Goal: Browse casually

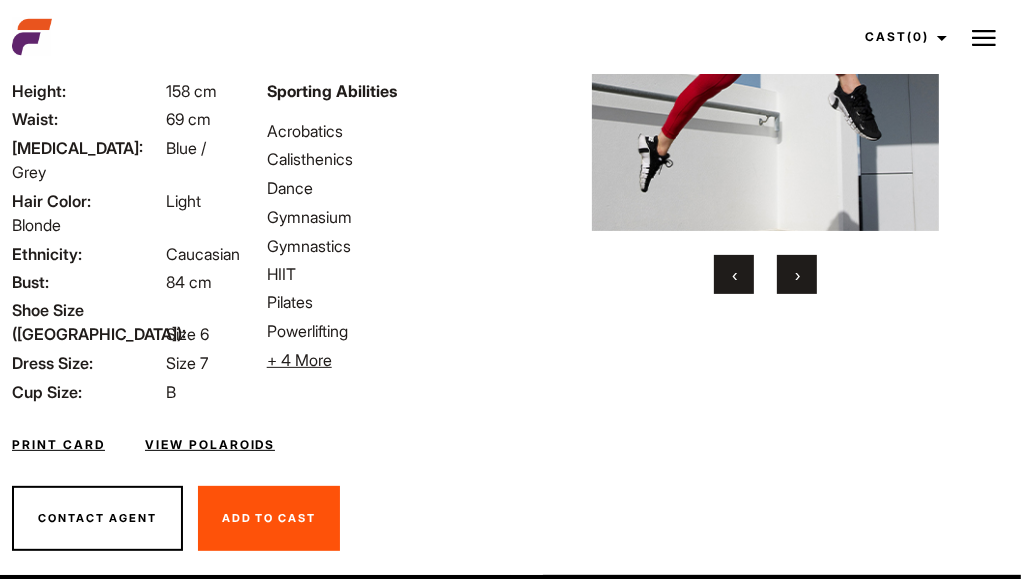
scroll to position [366, 0]
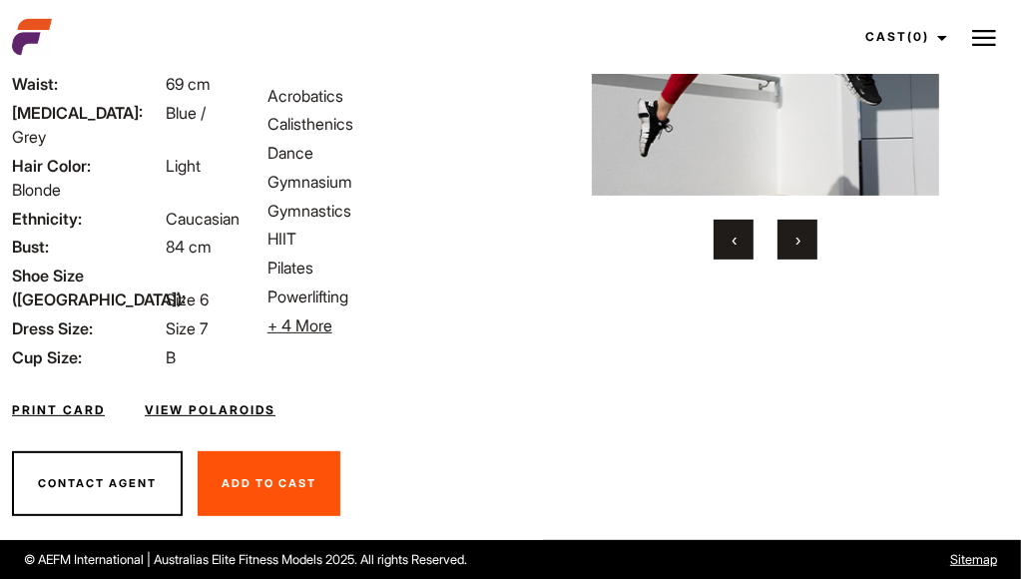
click at [283, 324] on span "+ 4 More" at bounding box center [299, 325] width 65 height 20
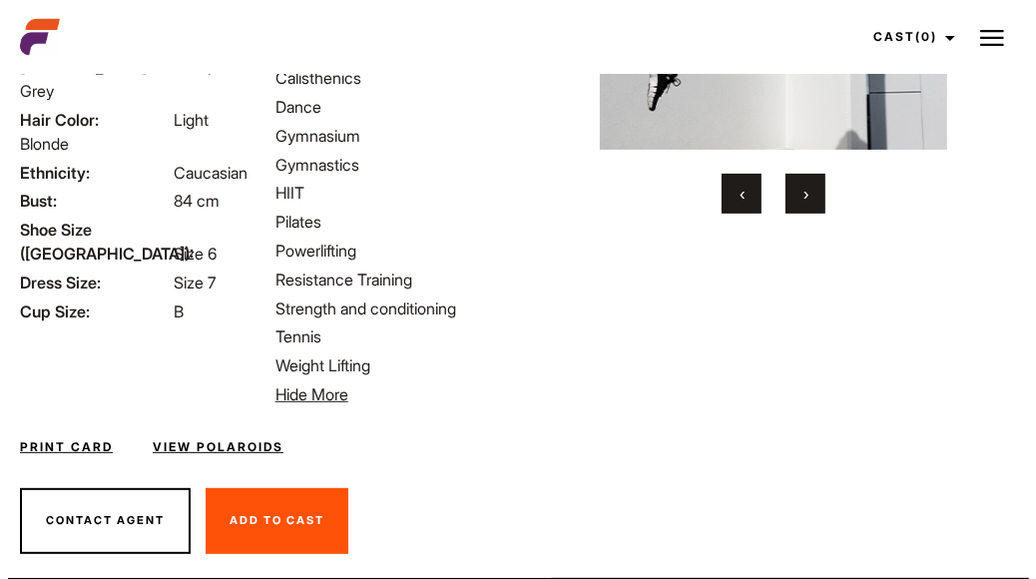
scroll to position [449, 0]
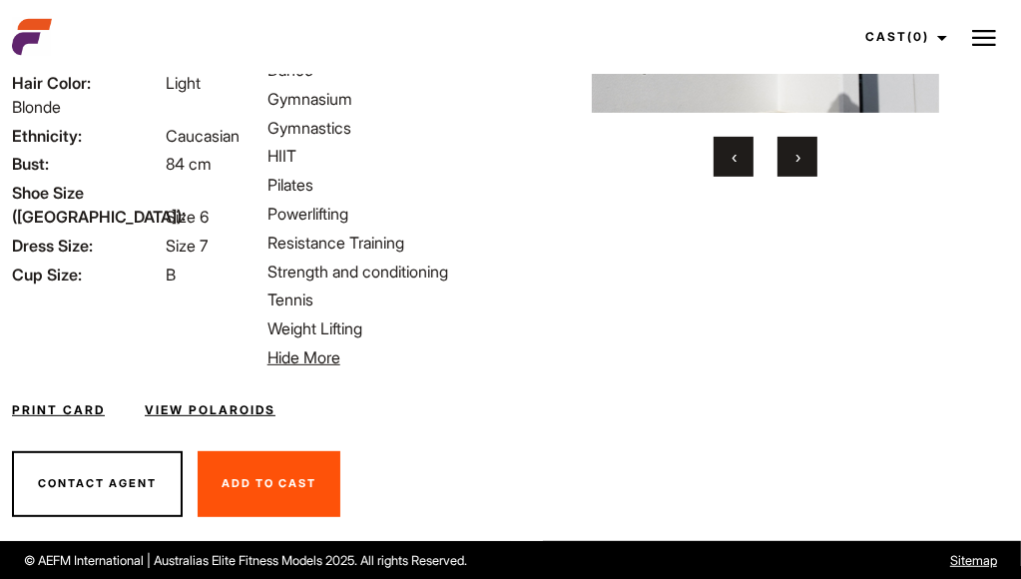
click at [176, 410] on link "View Polaroids" at bounding box center [210, 410] width 131 height 18
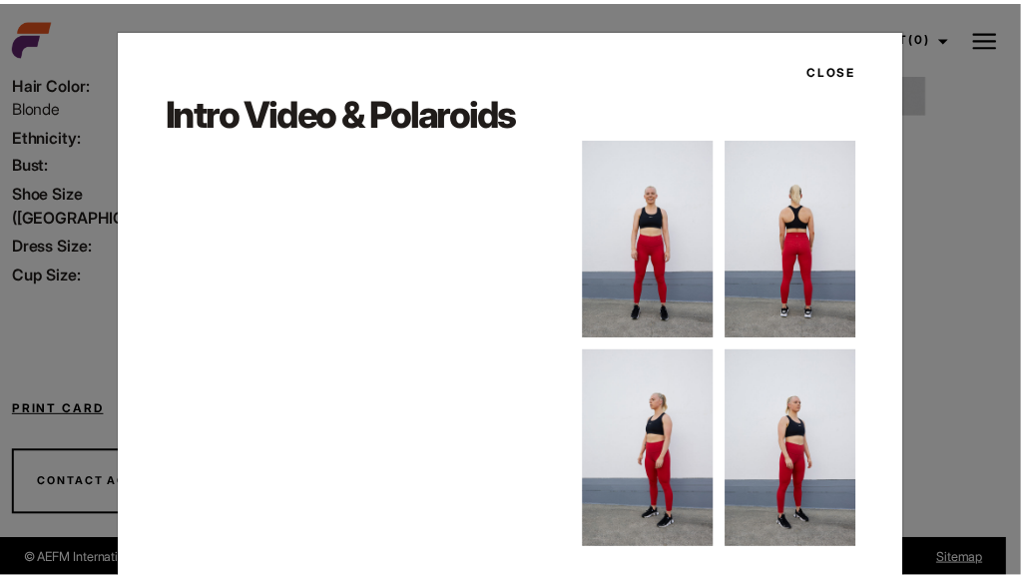
scroll to position [40, 0]
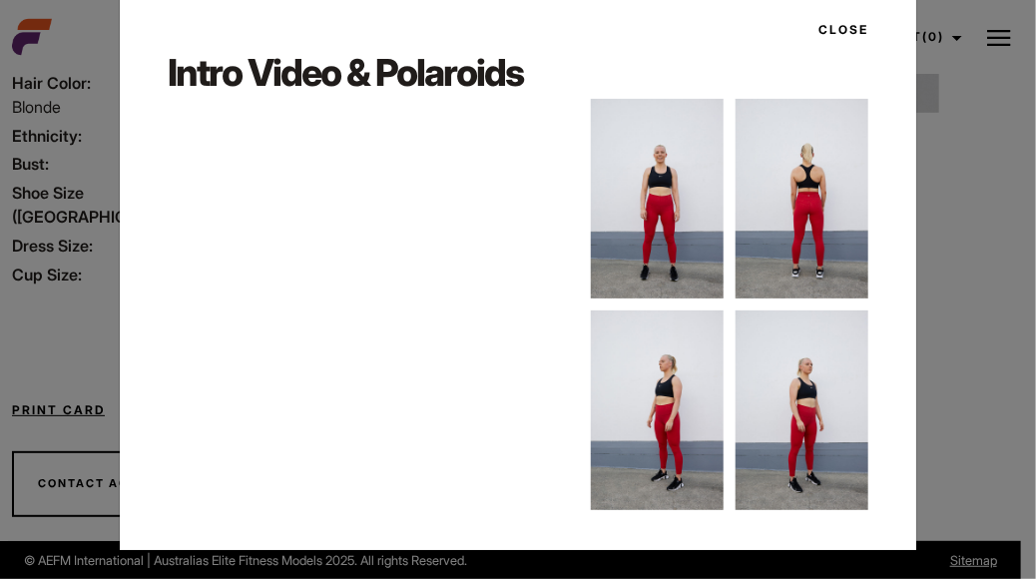
click at [781, 199] on img at bounding box center [802, 199] width 133 height 200
click at [823, 23] on button "Close" at bounding box center [837, 30] width 62 height 34
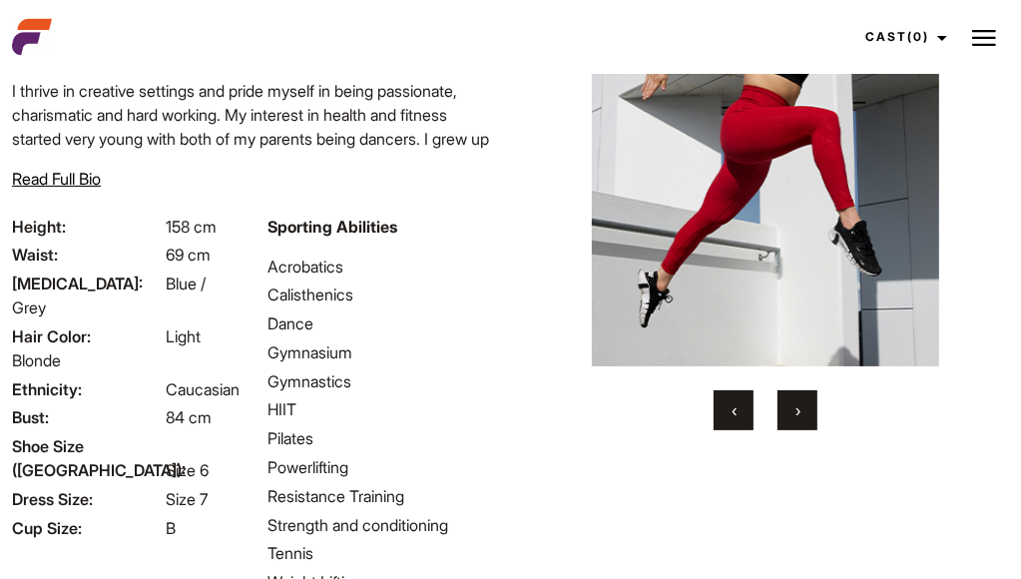
scroll to position [200, 0]
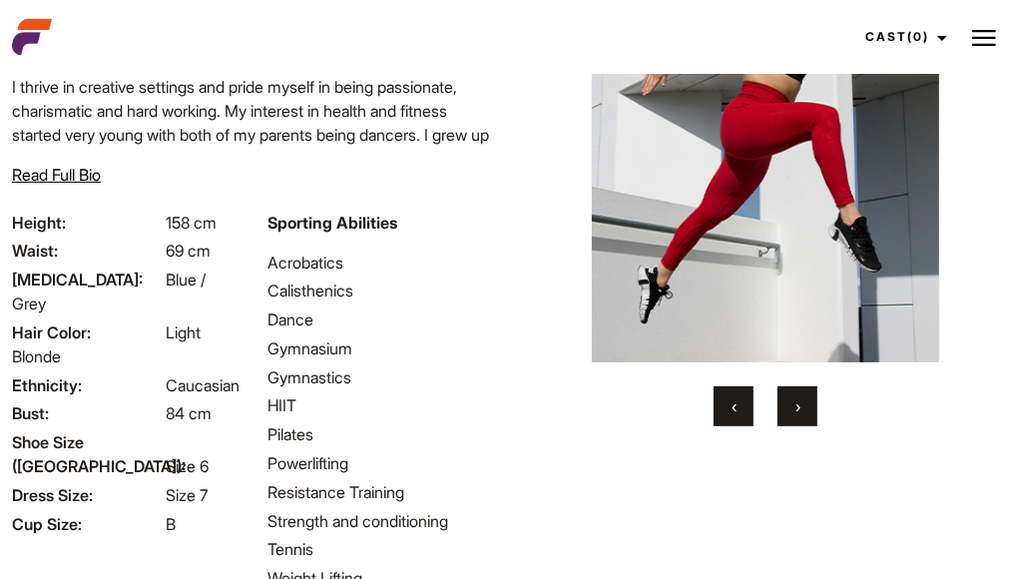
click at [793, 407] on button "›" at bounding box center [797, 406] width 40 height 40
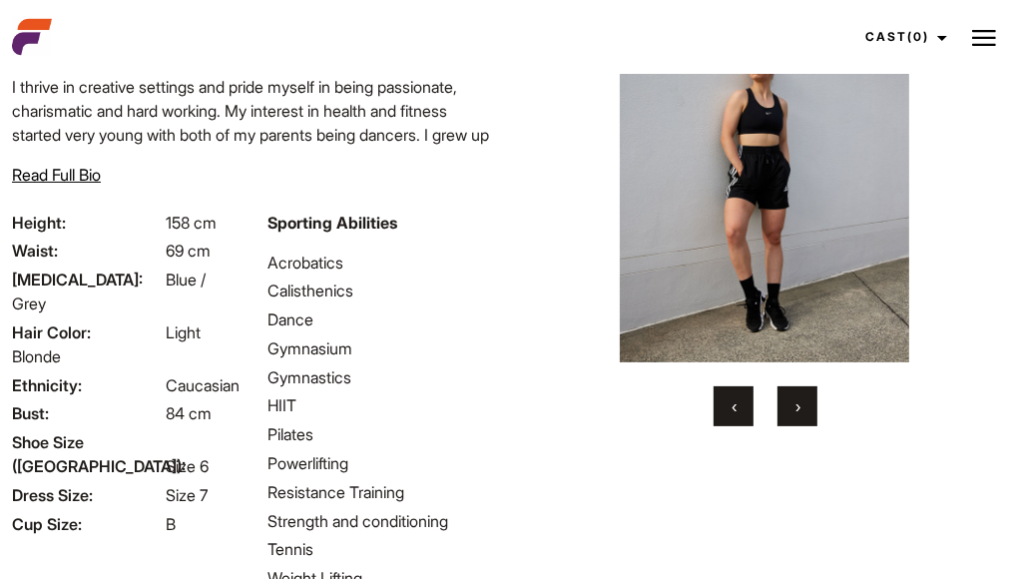
click at [795, 407] on span "›" at bounding box center [797, 406] width 5 height 20
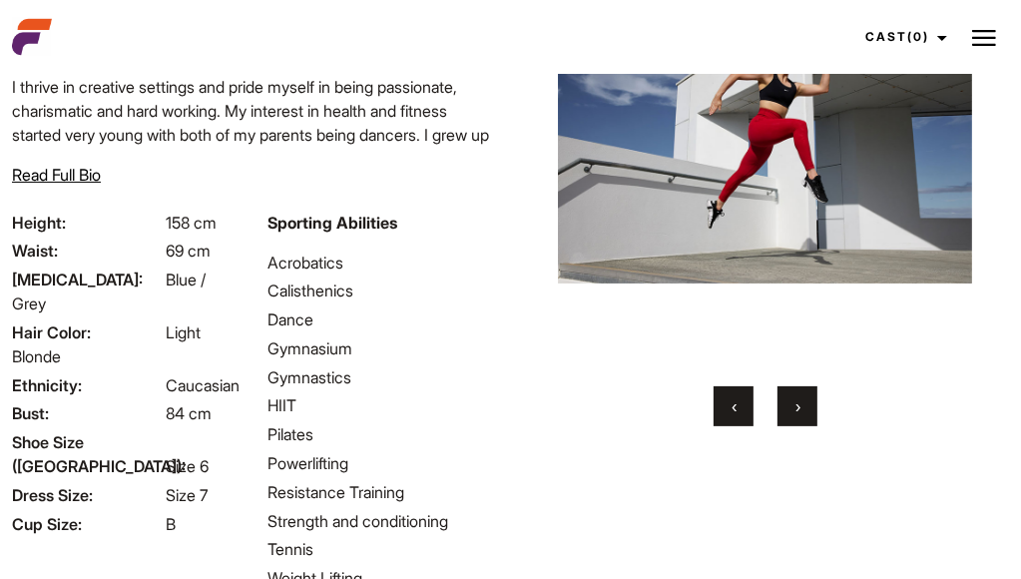
click at [795, 407] on span "›" at bounding box center [797, 406] width 5 height 20
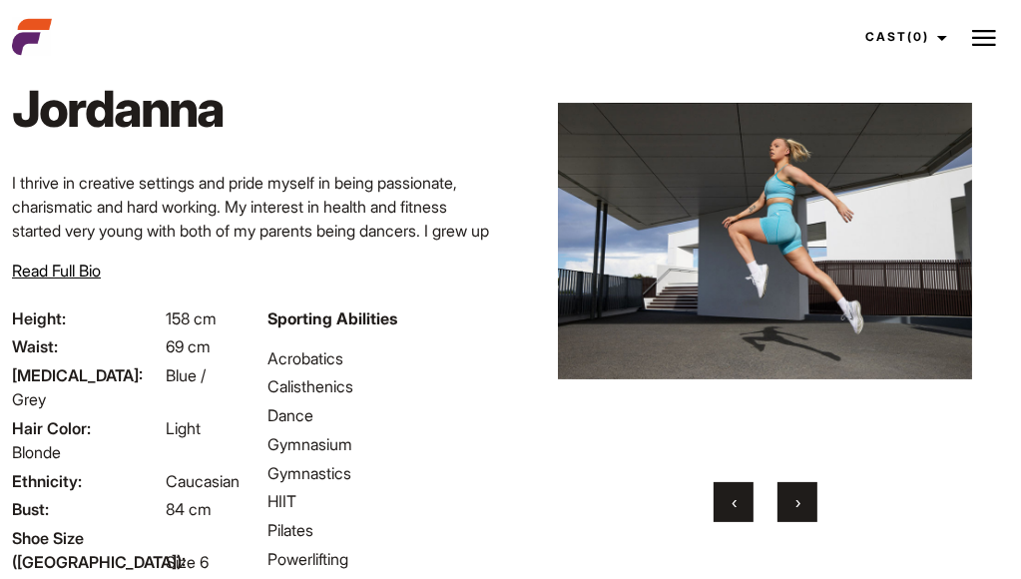
scroll to position [0, 0]
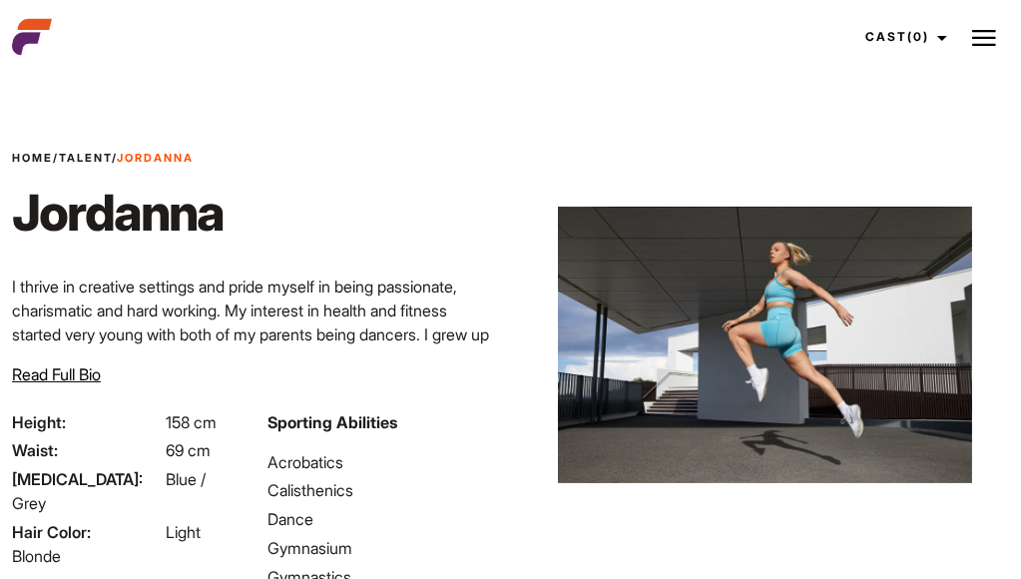
click at [802, 302] on img at bounding box center [764, 345] width 414 height 434
